Goal: Task Accomplishment & Management: Use online tool/utility

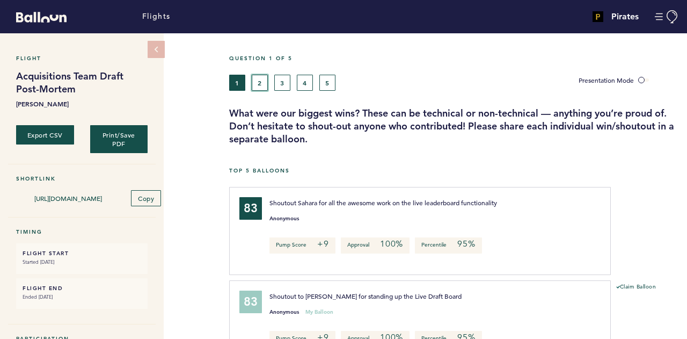
click at [265, 81] on button "2" at bounding box center [260, 83] width 16 height 16
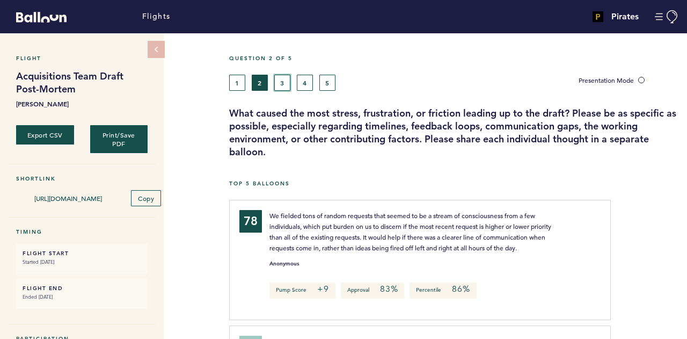
click at [285, 80] on button "3" at bounding box center [282, 83] width 16 height 16
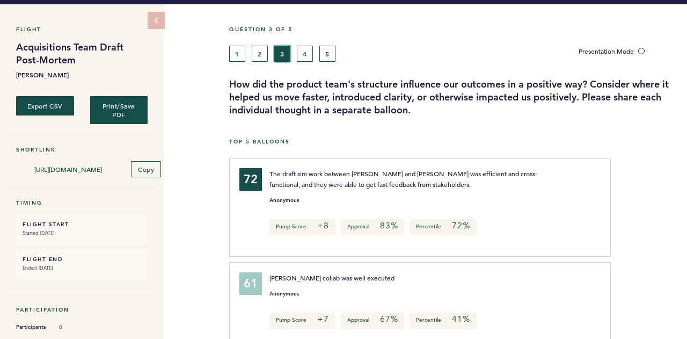
scroll to position [13, 0]
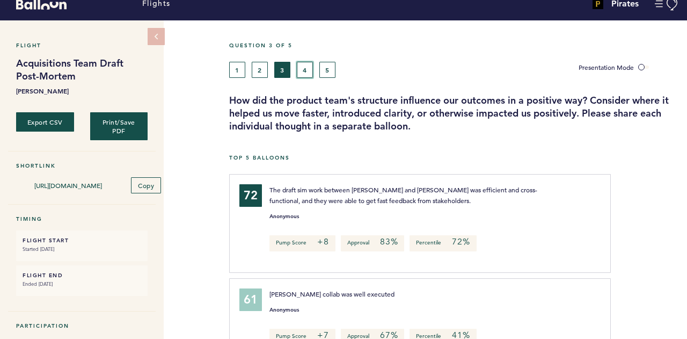
click at [306, 64] on button "4" at bounding box center [305, 70] width 16 height 16
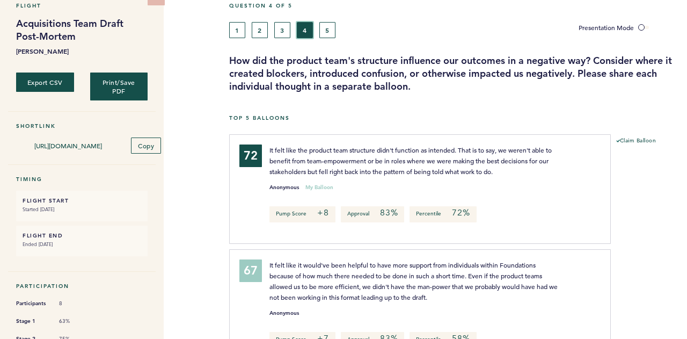
scroll to position [52, 0]
click at [328, 31] on button "5" at bounding box center [327, 31] width 16 height 16
